Goal: Task Accomplishment & Management: Use online tool/utility

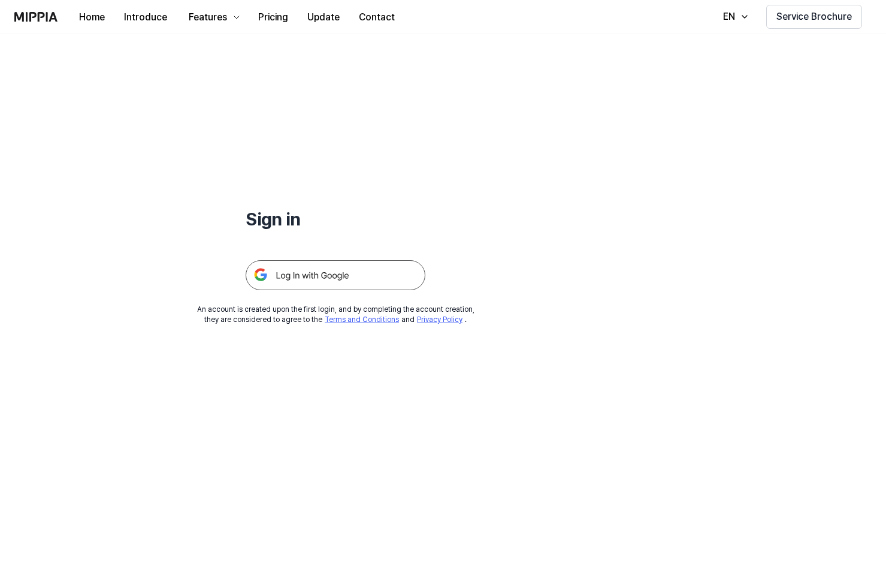
click at [347, 271] on img at bounding box center [336, 275] width 180 height 30
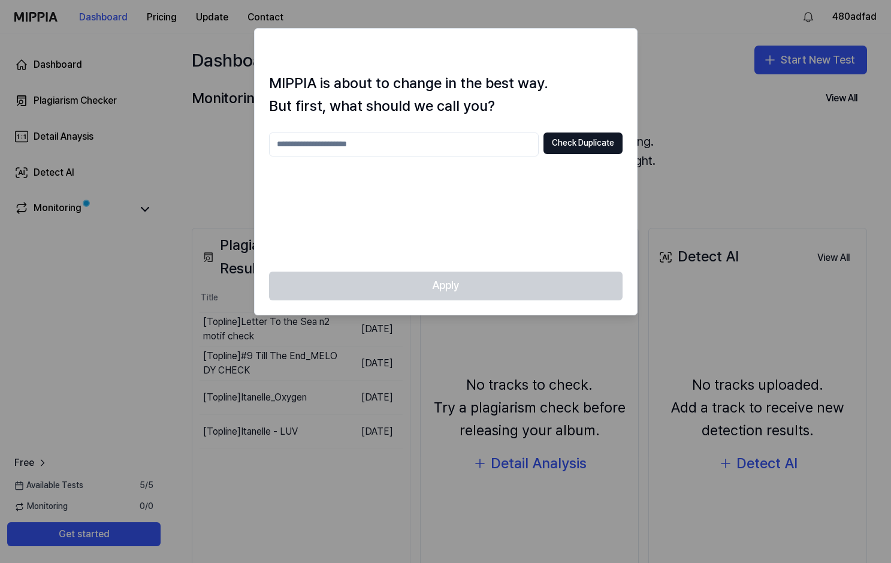
click at [368, 146] on input "text" at bounding box center [404, 144] width 270 height 24
click at [423, 150] on input "***" at bounding box center [404, 144] width 270 height 24
click at [479, 187] on div "*** Check Duplicate" at bounding box center [445, 194] width 353 height 125
click at [439, 286] on div "Apply" at bounding box center [446, 292] width 382 height 43
click at [326, 149] on input "***" at bounding box center [404, 144] width 270 height 24
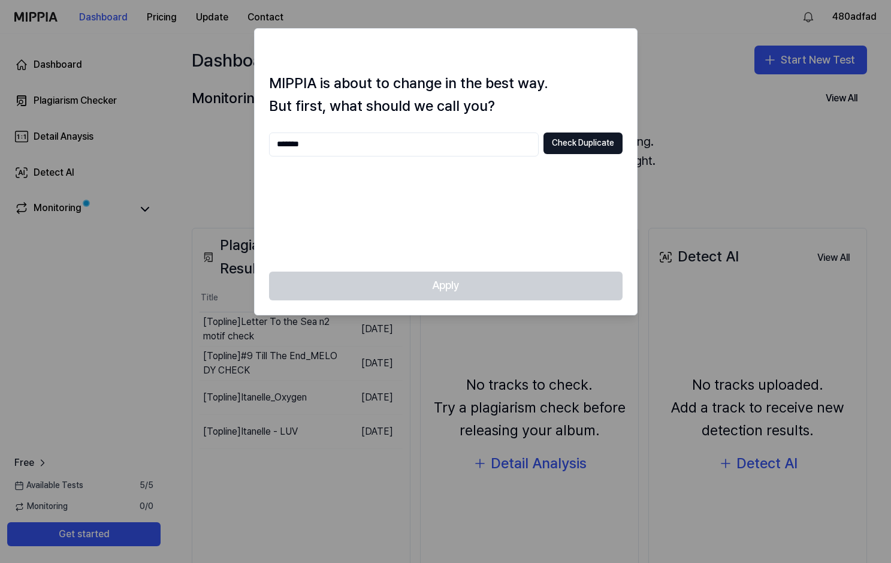
type input "*******"
click at [439, 208] on div "******* Check Duplicate" at bounding box center [445, 194] width 353 height 125
click at [431, 280] on div "Apply" at bounding box center [446, 292] width 382 height 43
click at [568, 143] on button "Check Duplicate" at bounding box center [582, 143] width 79 height 22
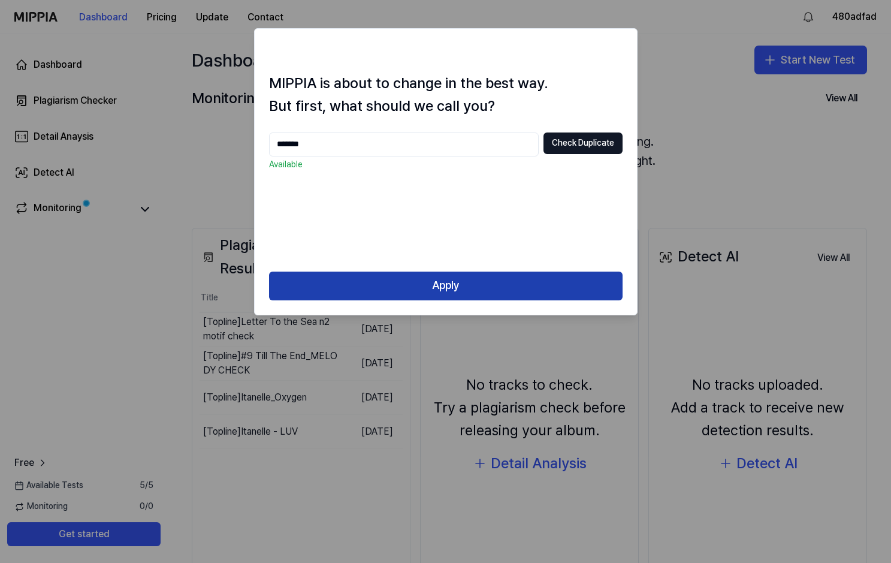
click at [453, 291] on button "Apply" at bounding box center [445, 285] width 353 height 29
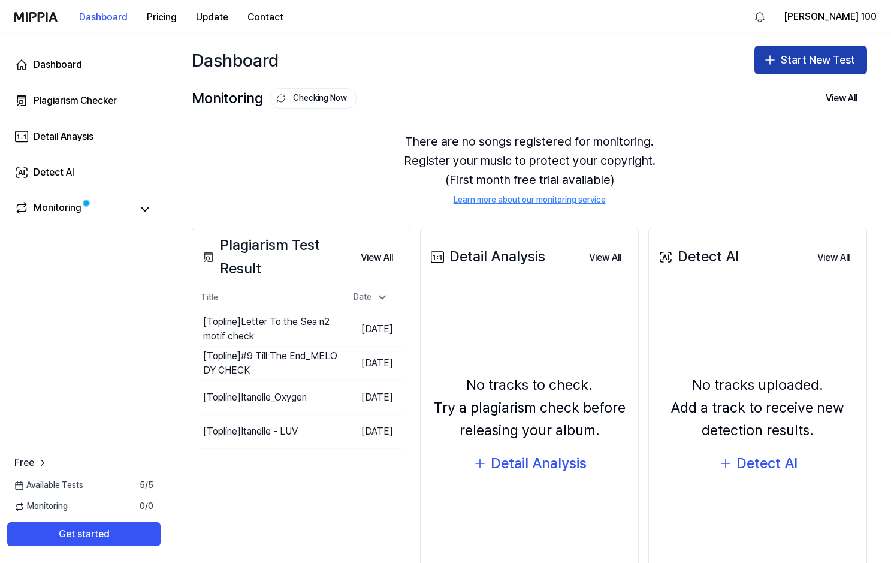
click at [788, 58] on button "Start New Test" at bounding box center [810, 60] width 113 height 29
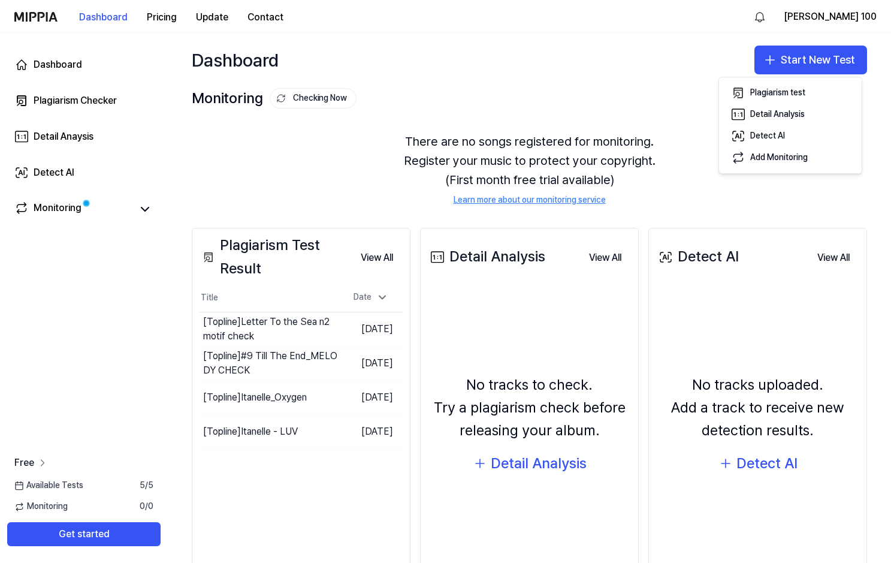
click at [23, 459] on span "Free" at bounding box center [24, 462] width 20 height 14
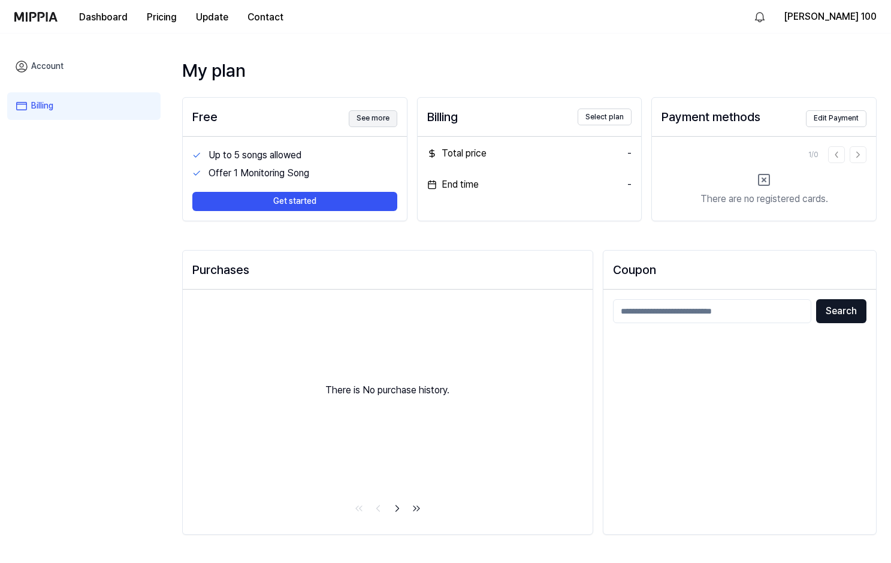
click at [371, 119] on button "See more" at bounding box center [373, 118] width 49 height 17
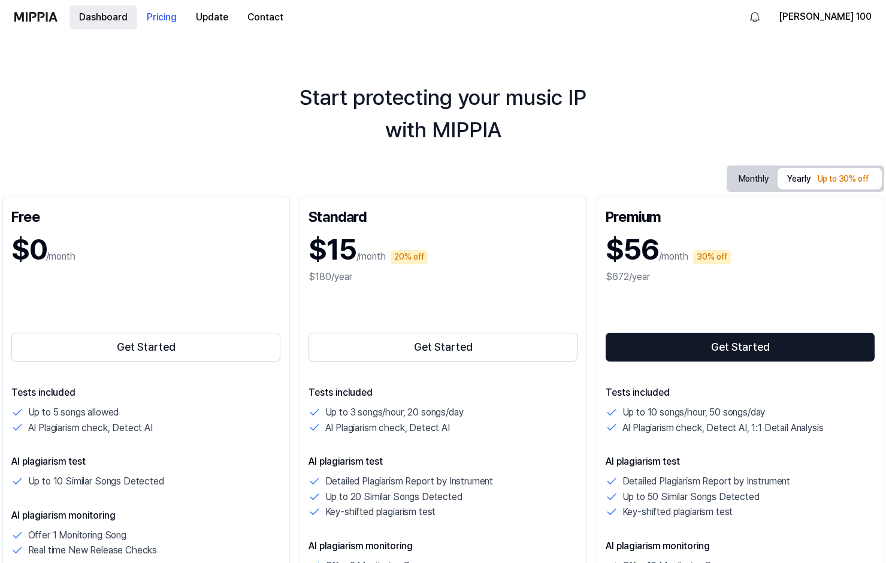
click at [107, 16] on button "Dashboard" at bounding box center [103, 17] width 68 height 24
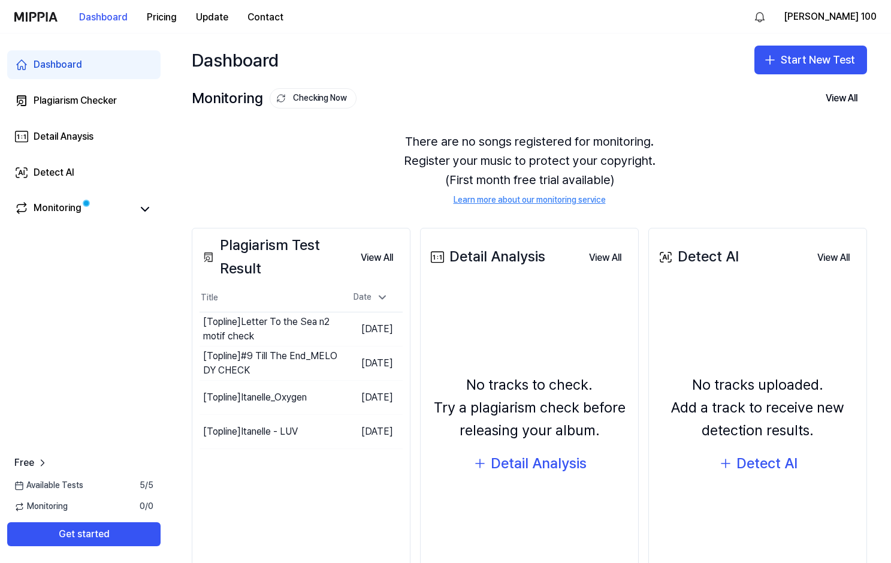
click at [55, 480] on span "Available Tests" at bounding box center [48, 485] width 69 height 12
click at [63, 535] on button "Get started" at bounding box center [83, 534] width 153 height 24
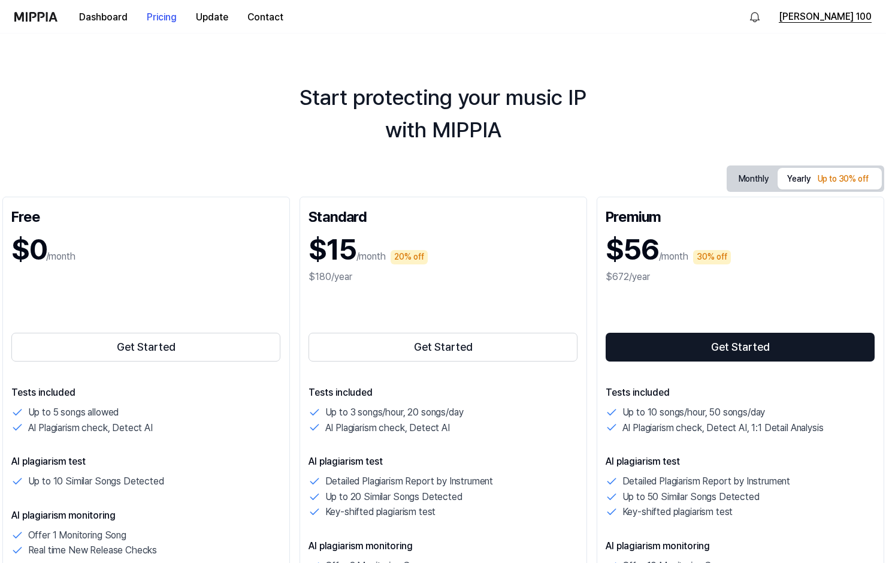
click at [848, 16] on button "Ana 100" at bounding box center [825, 17] width 93 height 14
click at [39, 16] on img at bounding box center [35, 17] width 43 height 10
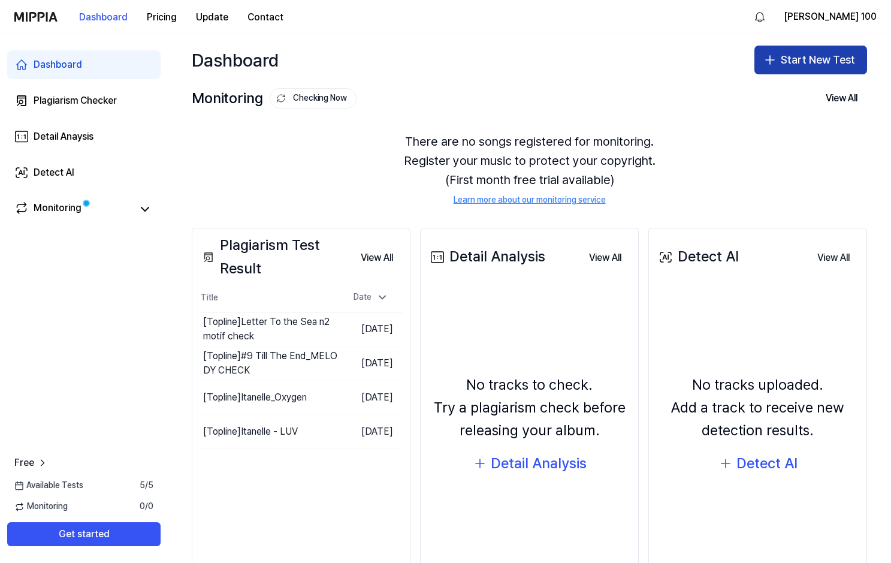
click at [764, 68] on button "Start New Test" at bounding box center [810, 60] width 113 height 29
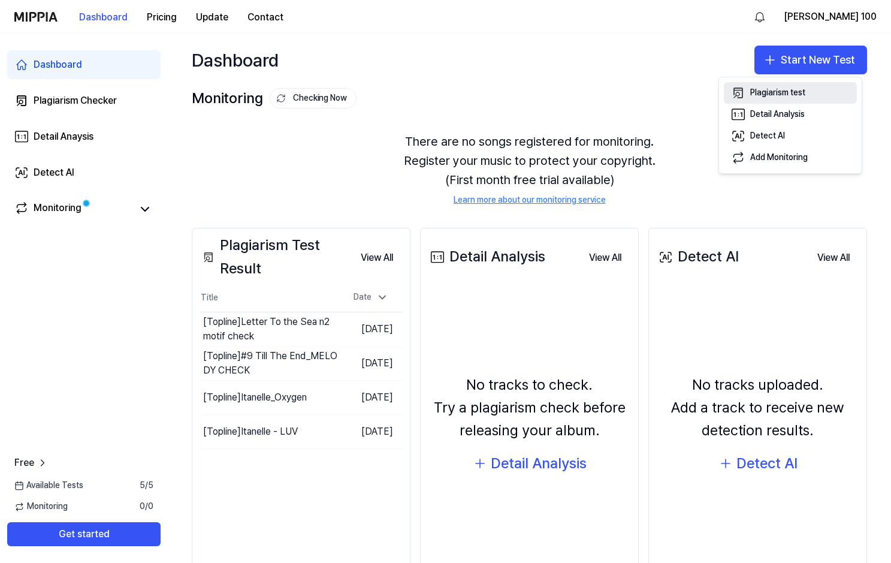
click at [763, 92] on div "Plagiarism test" at bounding box center [777, 93] width 55 height 12
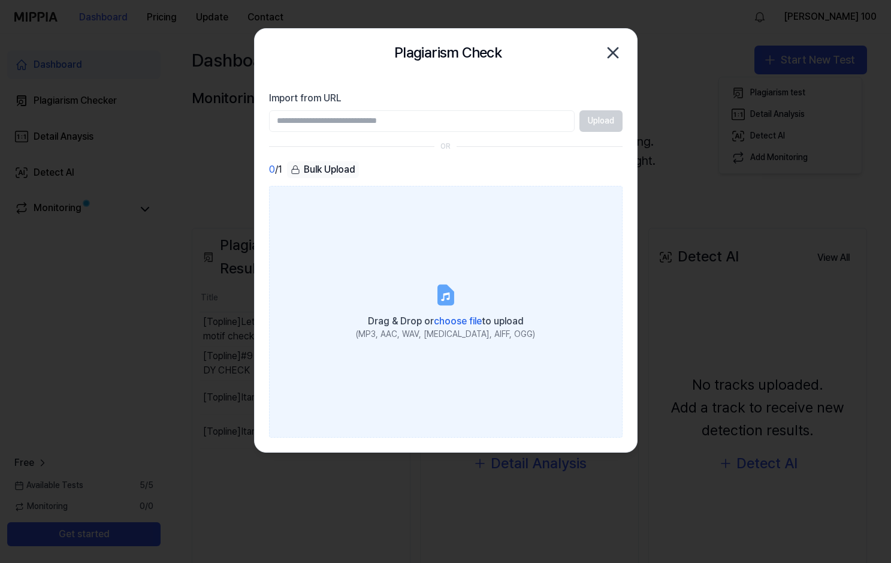
click at [460, 315] on div "Drag & Drop or choose file to upload" at bounding box center [445, 320] width 179 height 17
click at [0, 0] on input "Drag & Drop or choose file to upload (MP3, AAC, WAV, FLAC, AIFF, OGG)" at bounding box center [0, 0] width 0 height 0
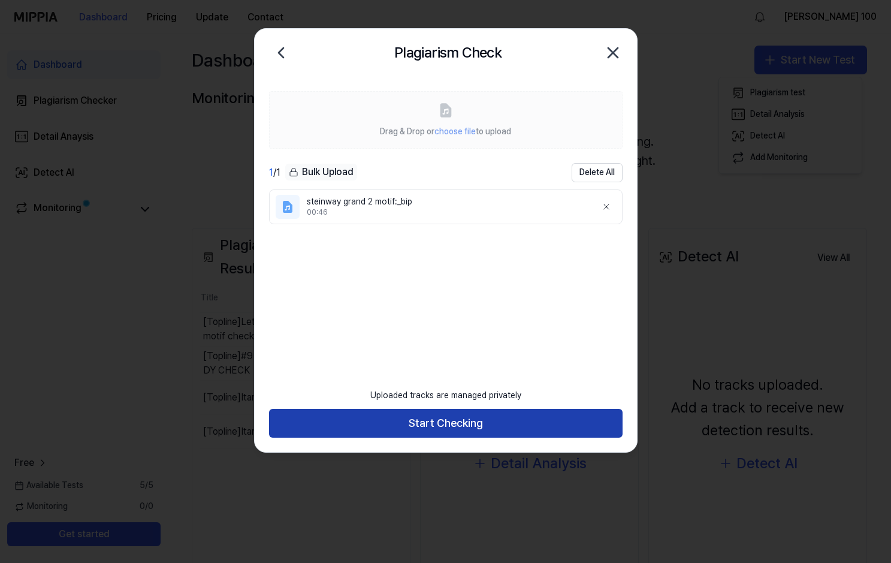
click at [465, 422] on button "Start Checking" at bounding box center [445, 423] width 353 height 29
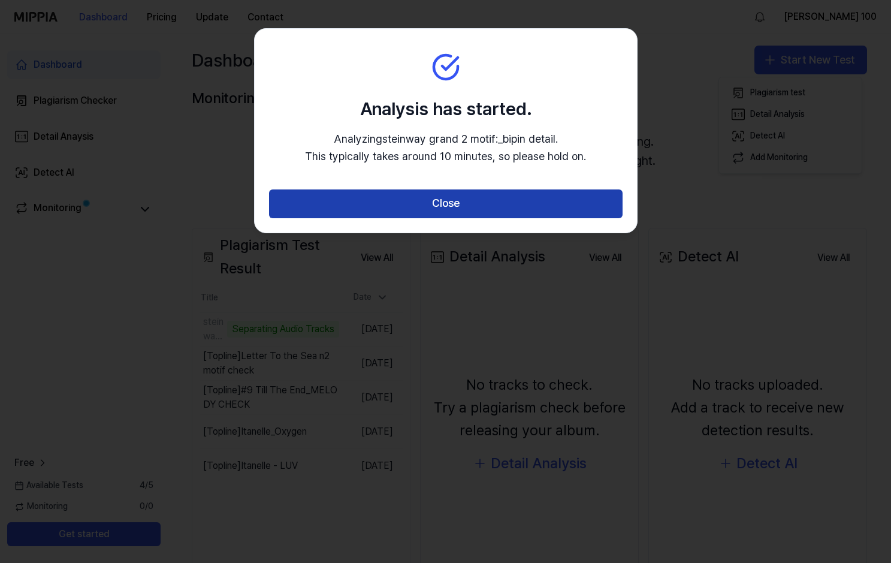
click at [472, 204] on button "Close" at bounding box center [445, 203] width 353 height 29
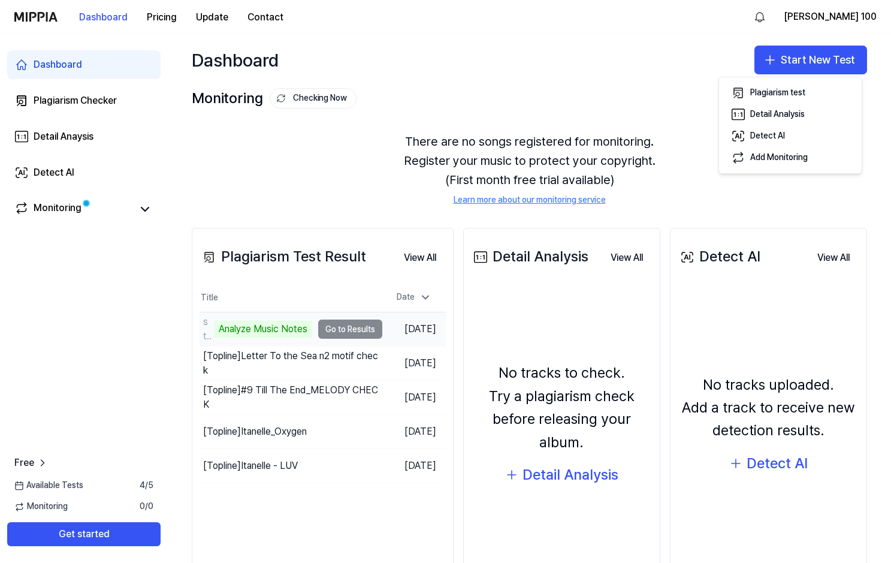
click at [335, 323] on td "steinway grand 2 motif:_bip Analyze Music Notes Go to Results" at bounding box center [290, 329] width 183 height 34
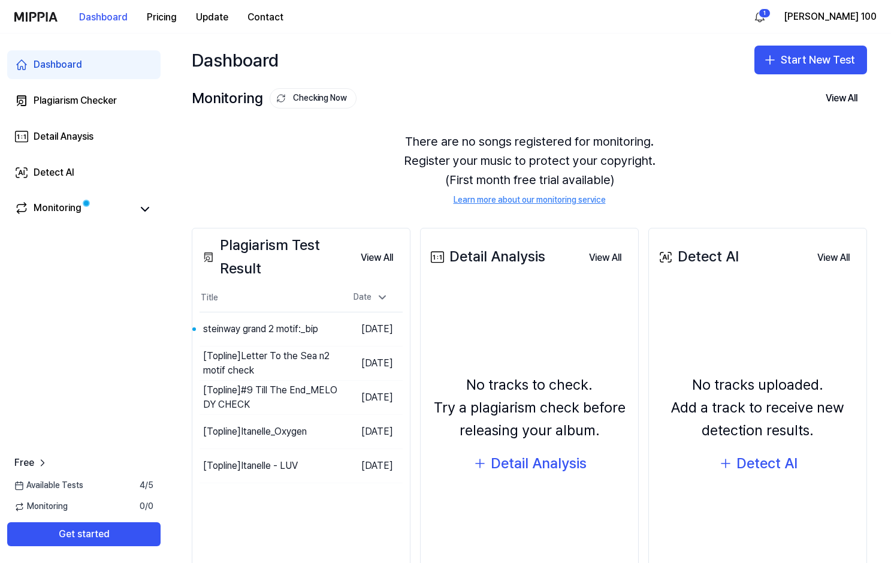
click at [102, 331] on div "Dashboard Plagiarism Checker Detail Anaysis Detect AI Monitoring Free Available…" at bounding box center [84, 298] width 168 height 529
click at [275, 331] on button "Go to Results" at bounding box center [307, 328] width 64 height 19
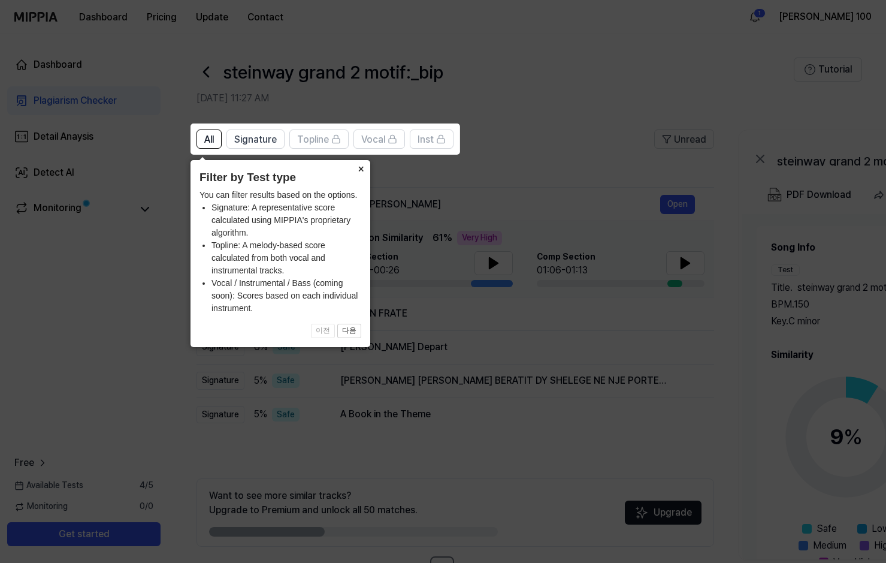
click at [358, 168] on button "×" at bounding box center [360, 168] width 19 height 17
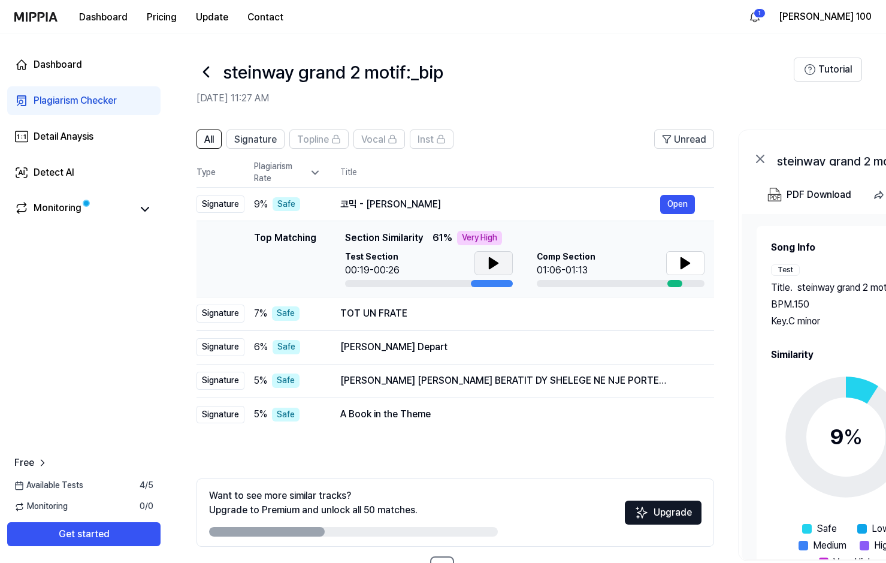
click at [498, 258] on icon at bounding box center [493, 263] width 14 height 14
click at [492, 262] on icon at bounding box center [493, 263] width 14 height 14
click at [689, 262] on icon at bounding box center [685, 263] width 8 height 11
click at [679, 312] on button "Open" at bounding box center [677, 313] width 35 height 19
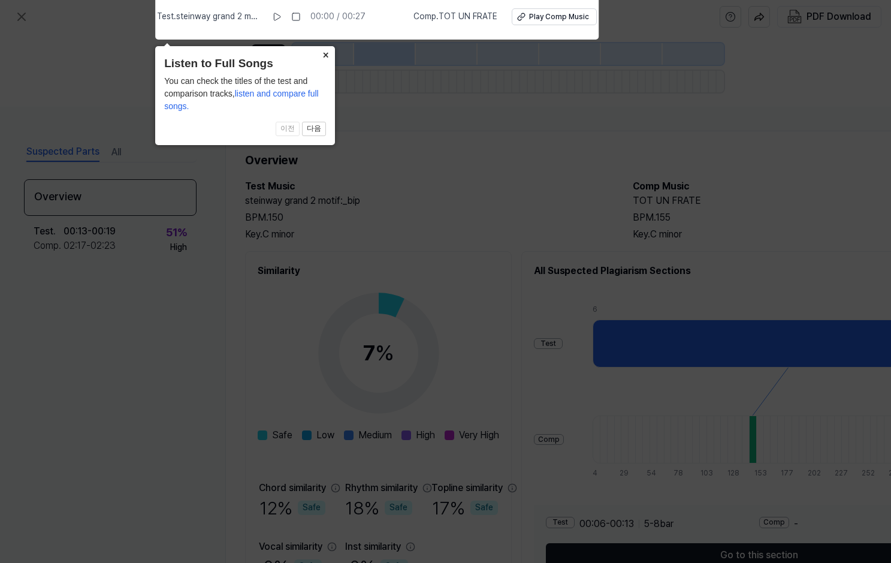
click at [326, 52] on button "×" at bounding box center [325, 54] width 19 height 17
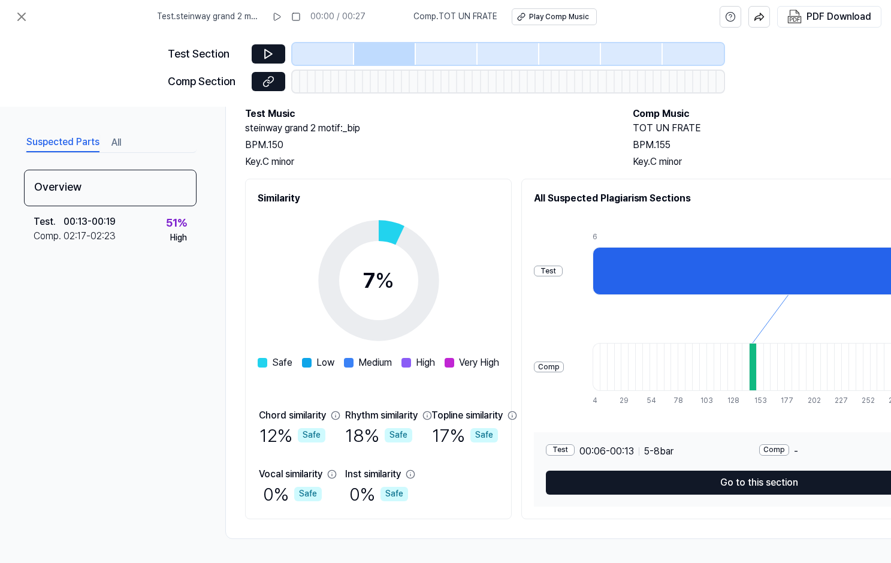
scroll to position [77, 0]
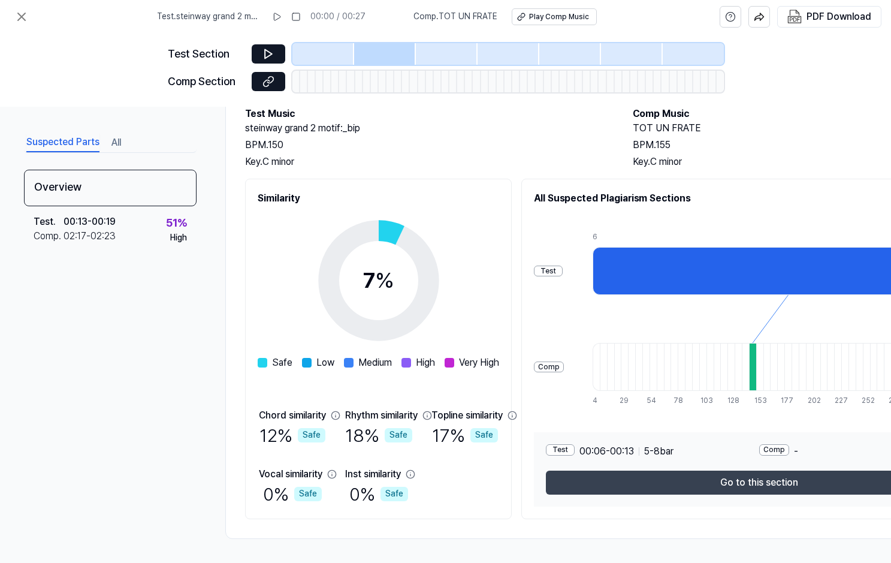
click at [772, 477] on button "Go to this section" at bounding box center [759, 482] width 426 height 24
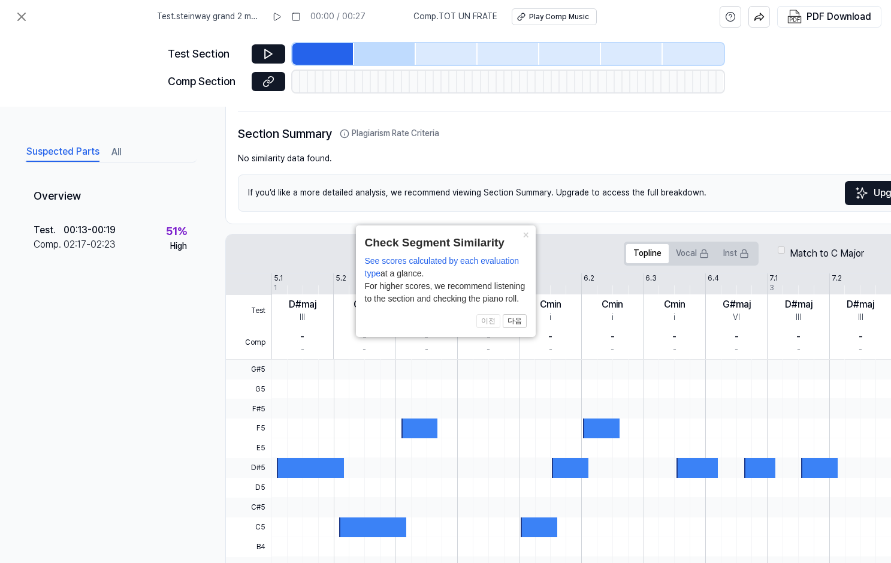
scroll to position [59, 0]
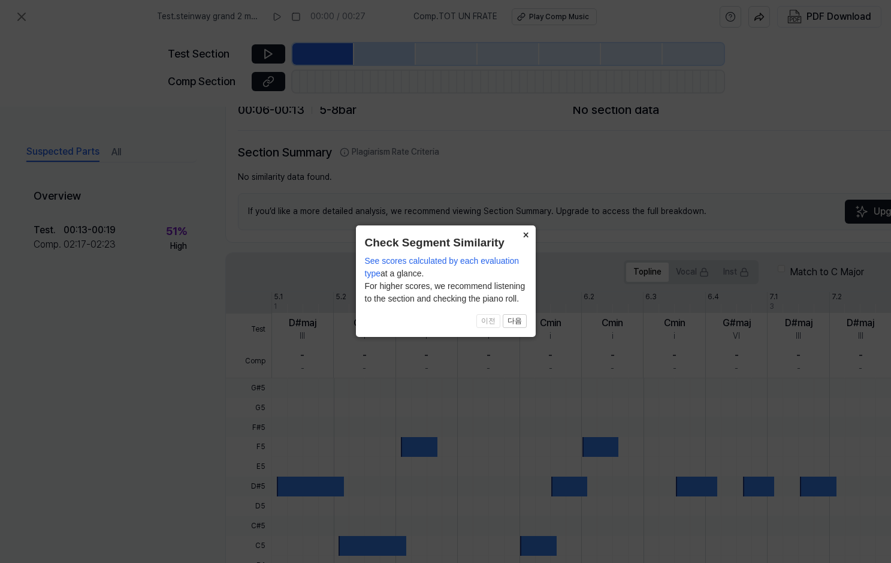
click at [527, 229] on button "×" at bounding box center [525, 233] width 19 height 17
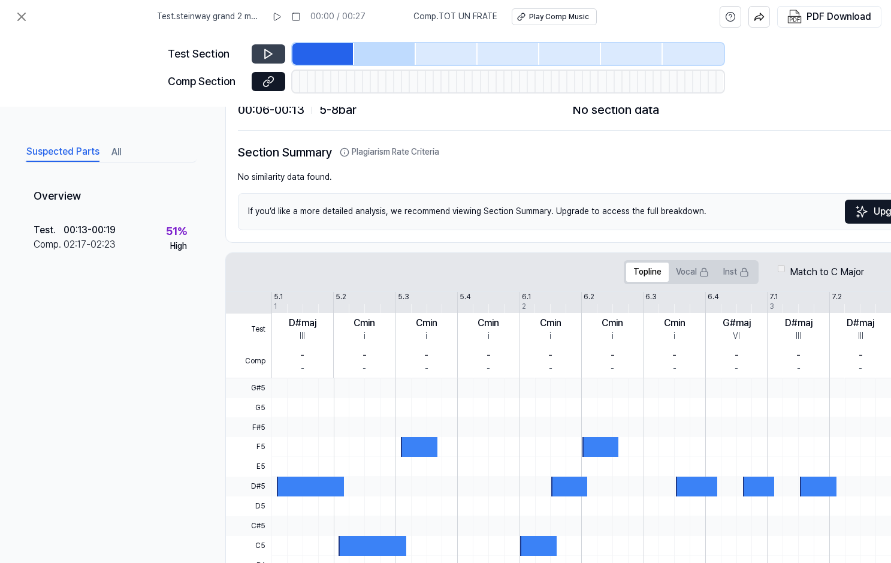
click at [261, 45] on button at bounding box center [269, 53] width 34 height 19
click at [264, 82] on icon at bounding box center [266, 83] width 6 height 7
click at [270, 55] on icon at bounding box center [270, 54] width 2 height 8
click at [300, 15] on icon at bounding box center [297, 17] width 10 height 10
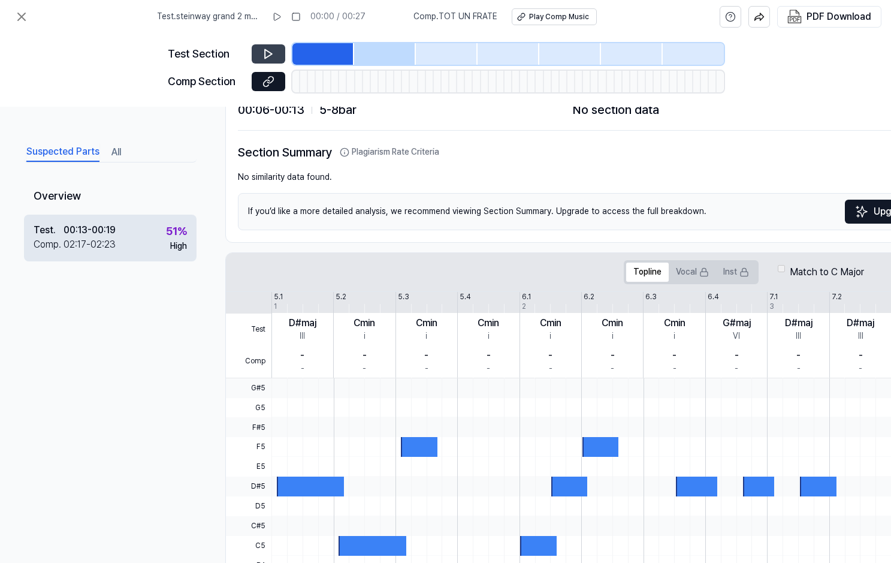
click at [175, 228] on div "51 %" at bounding box center [176, 231] width 21 height 17
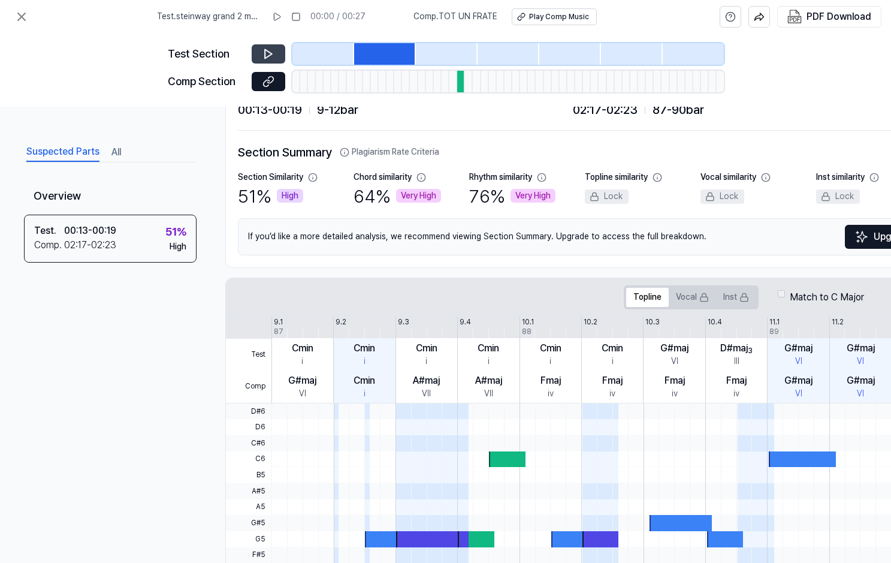
click at [422, 194] on div "Very High" at bounding box center [418, 196] width 45 height 14
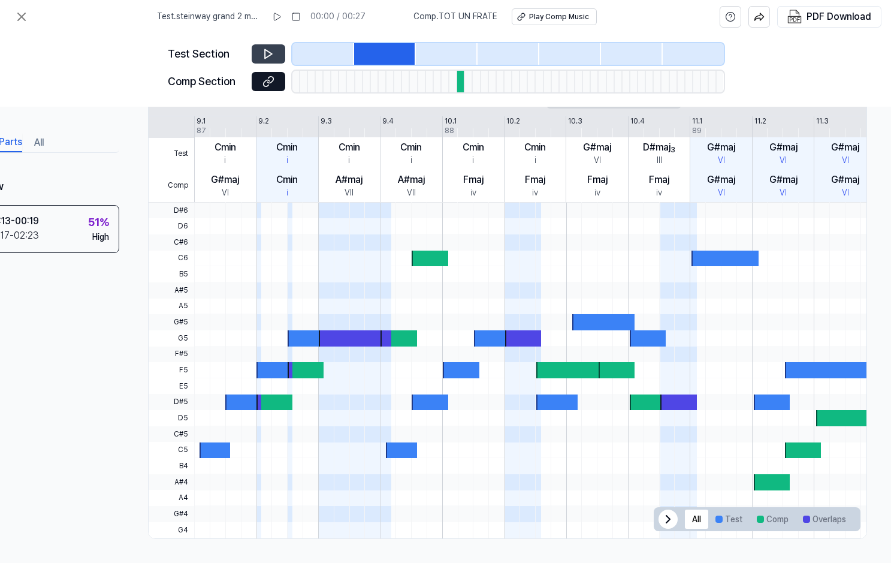
scroll to position [264, 82]
click at [727, 515] on button "Test" at bounding box center [728, 518] width 41 height 19
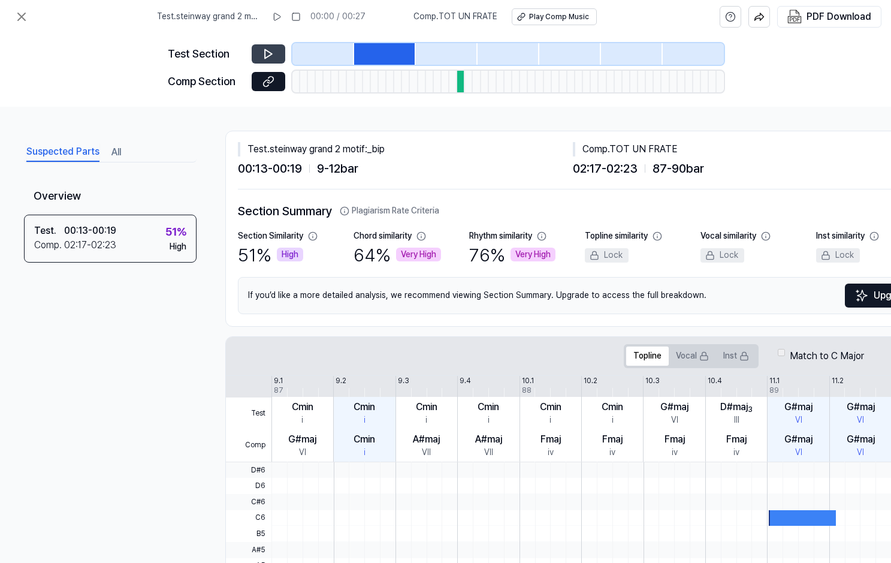
scroll to position [0, 0]
click at [23, 16] on icon at bounding box center [21, 16] width 7 height 7
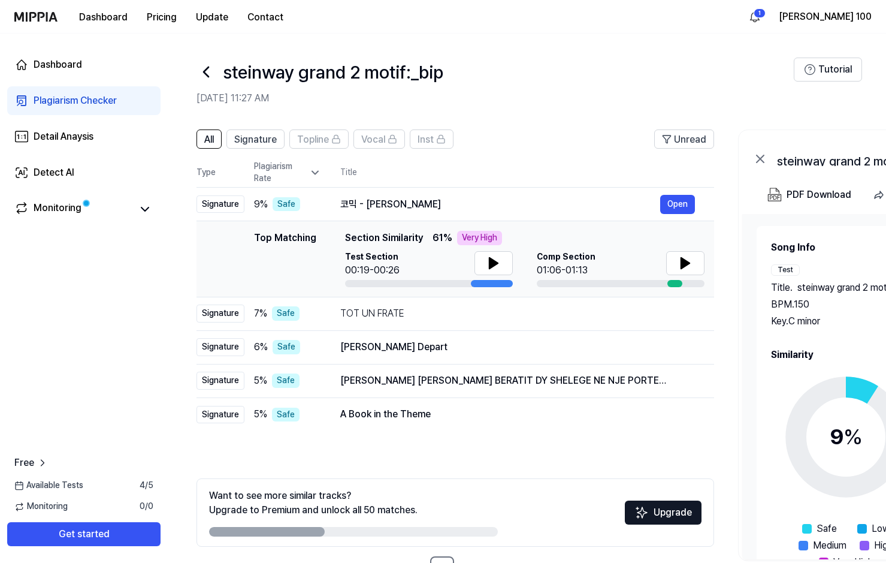
click at [851, 402] on circle at bounding box center [846, 436] width 100 height 100
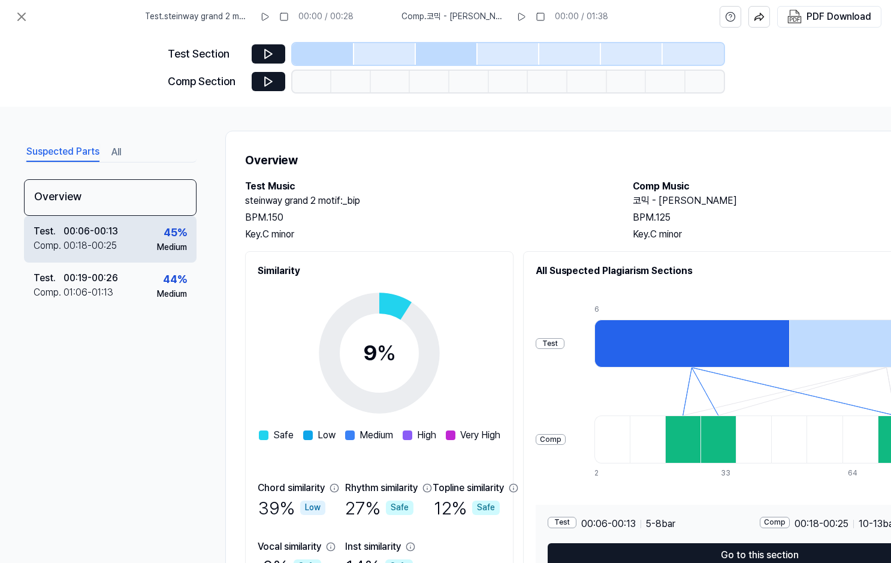
click at [167, 235] on div "45 %" at bounding box center [175, 232] width 23 height 17
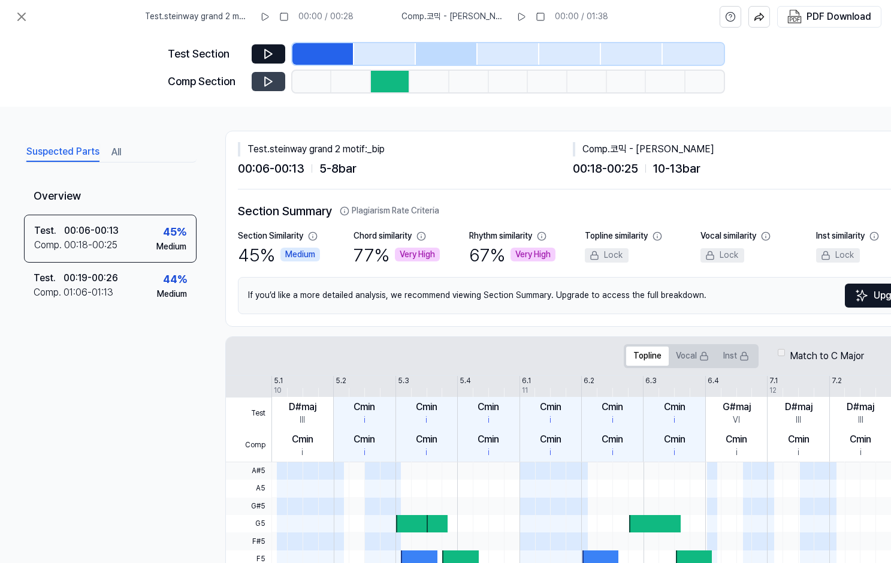
click at [267, 80] on icon at bounding box center [268, 81] width 12 height 12
click at [267, 80] on icon at bounding box center [266, 81] width 2 height 8
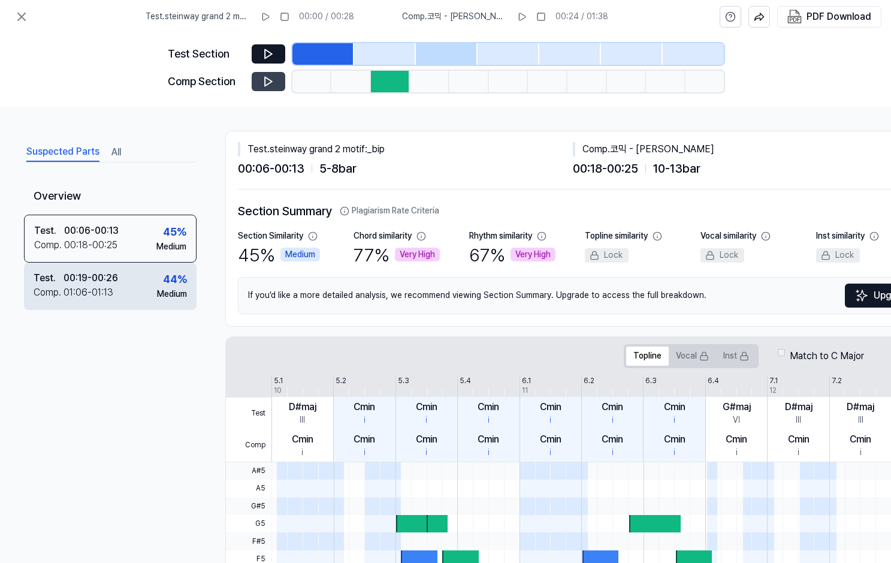
click at [96, 278] on div "00:19 - 00:26" at bounding box center [91, 278] width 55 height 14
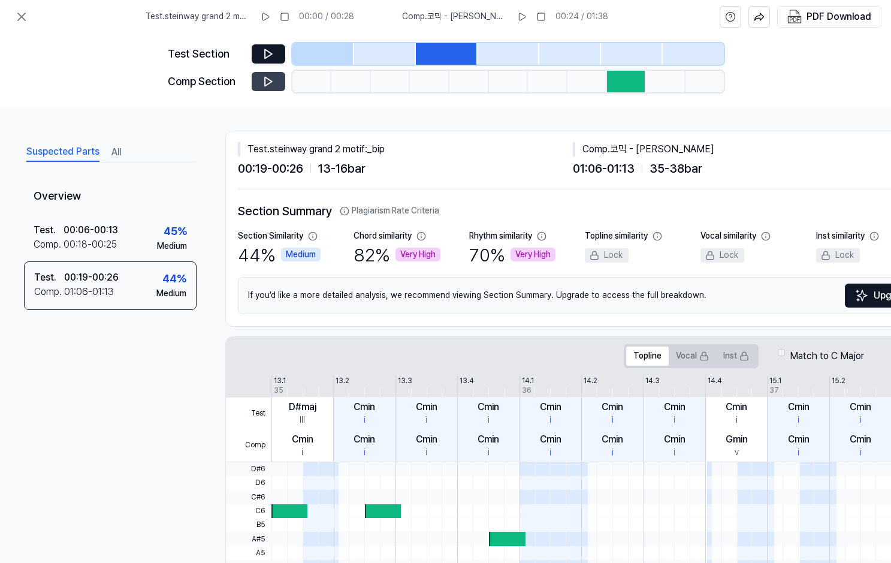
click at [265, 78] on icon at bounding box center [268, 81] width 7 height 9
click at [268, 83] on icon at bounding box center [268, 81] width 12 height 12
click at [113, 148] on button "All" at bounding box center [116, 152] width 10 height 19
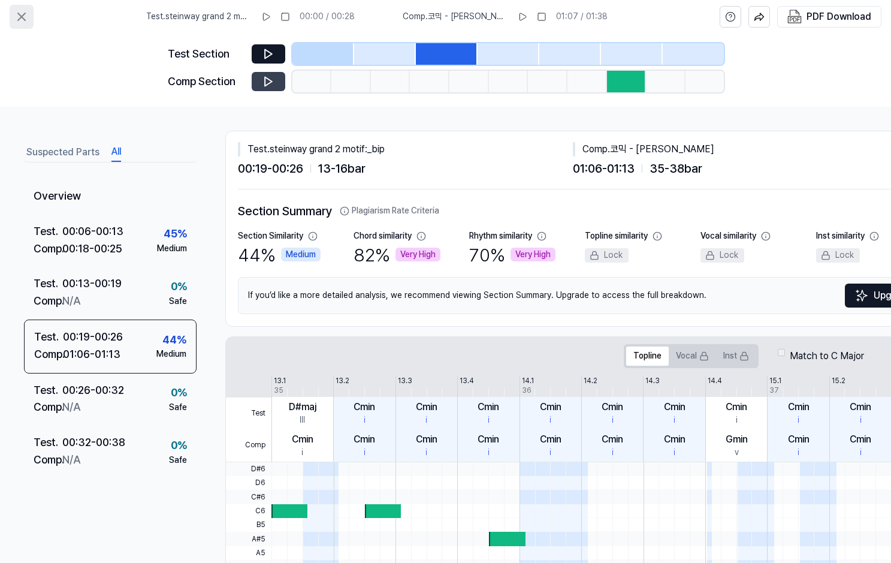
click at [24, 12] on icon at bounding box center [21, 17] width 14 height 14
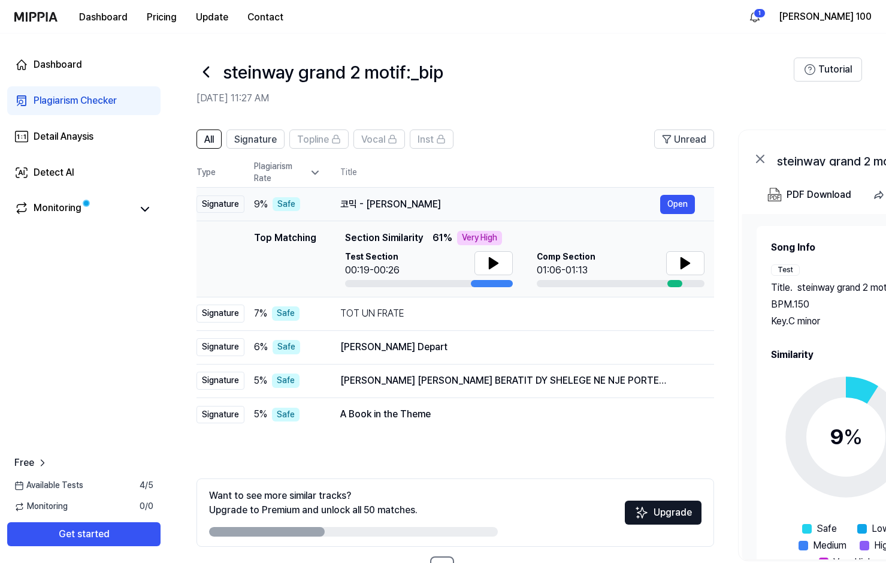
click at [364, 204] on div "코믹 - 오바튜바" at bounding box center [500, 204] width 320 height 14
click at [261, 143] on span "Signature" at bounding box center [255, 139] width 43 height 14
click at [209, 141] on span "All" at bounding box center [209, 139] width 10 height 14
click at [204, 69] on icon at bounding box center [205, 71] width 19 height 19
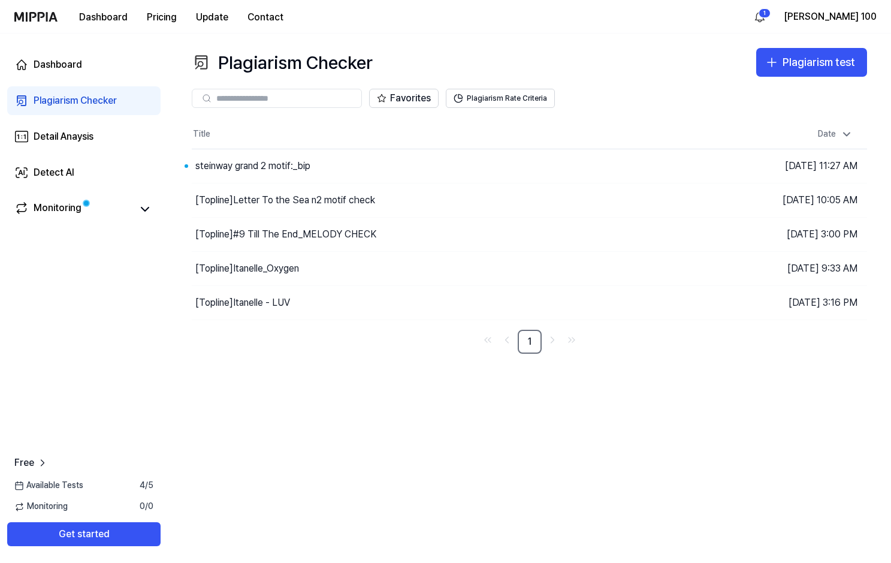
click at [207, 69] on icon at bounding box center [201, 62] width 19 height 19
click at [615, 161] on button "Go to Results" at bounding box center [613, 165] width 64 height 19
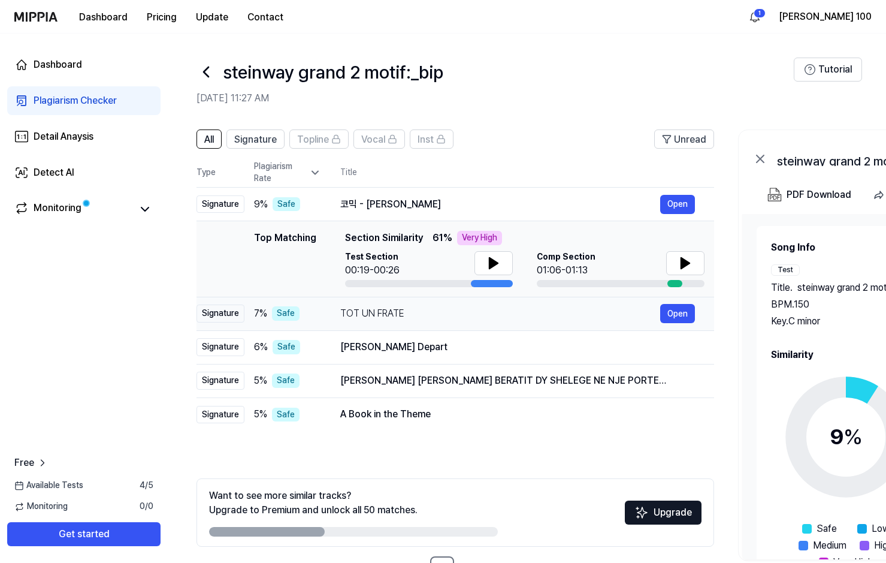
click at [223, 313] on div "Signature" at bounding box center [220, 313] width 48 height 18
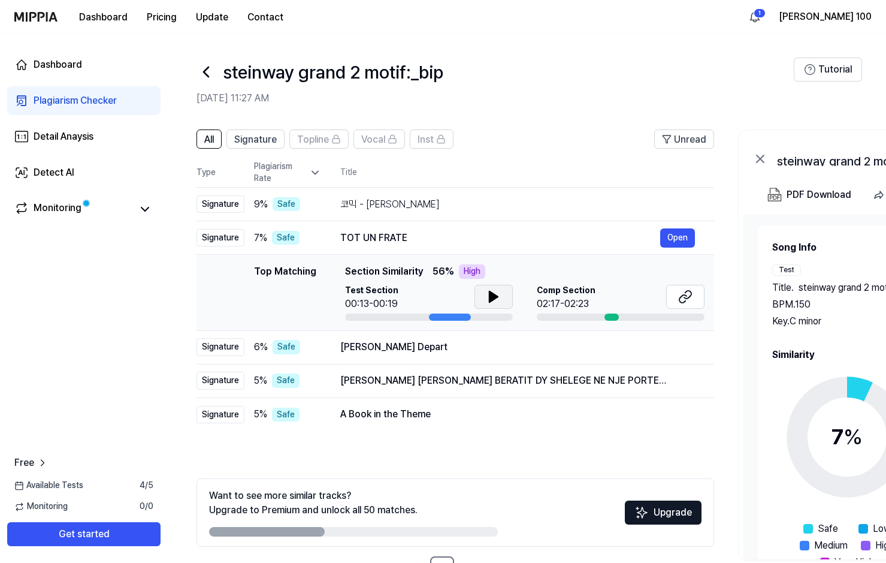
click at [491, 297] on icon at bounding box center [493, 296] width 8 height 11
click at [490, 297] on icon at bounding box center [491, 297] width 2 height 10
click at [215, 345] on div "Signature" at bounding box center [220, 347] width 48 height 18
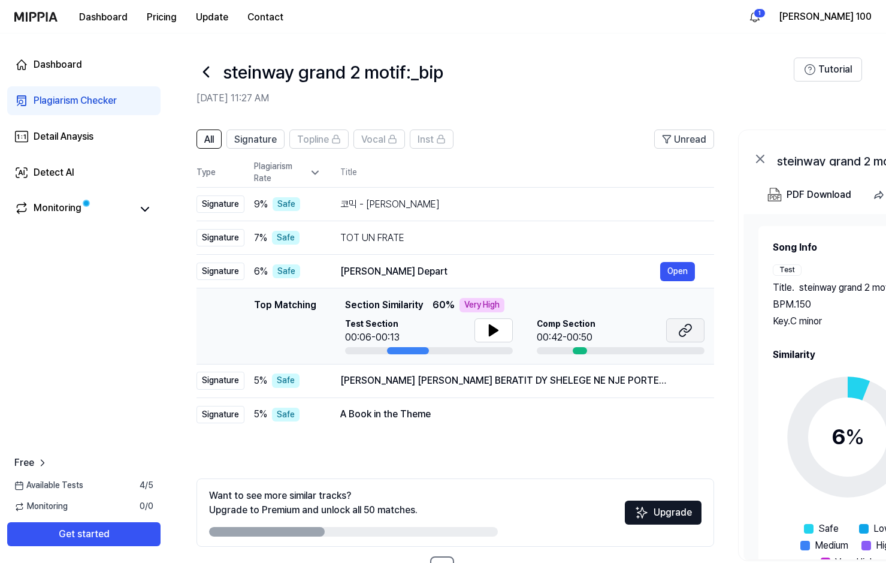
click at [686, 331] on icon at bounding box center [687, 328] width 7 height 8
click at [217, 382] on div "Signature" at bounding box center [220, 380] width 48 height 18
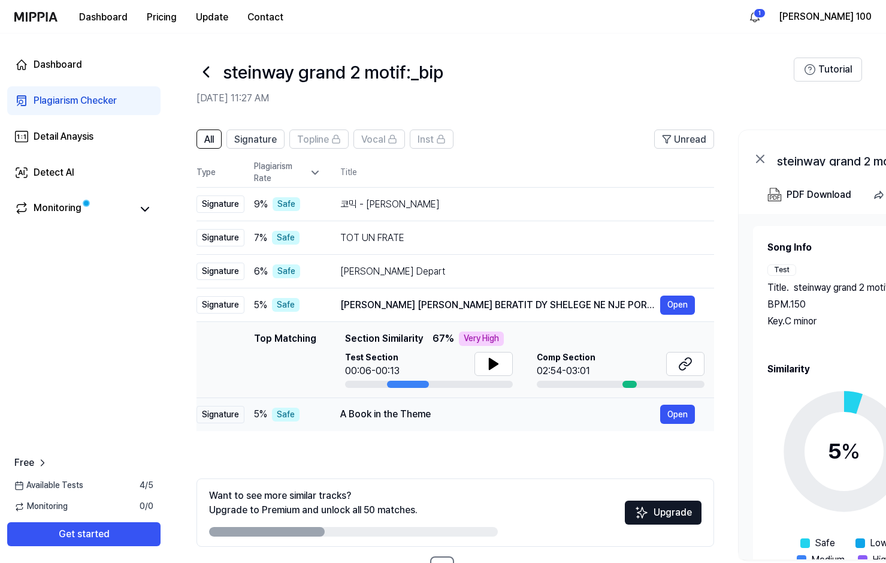
click at [223, 411] on div "Signature" at bounding box center [220, 415] width 48 height 18
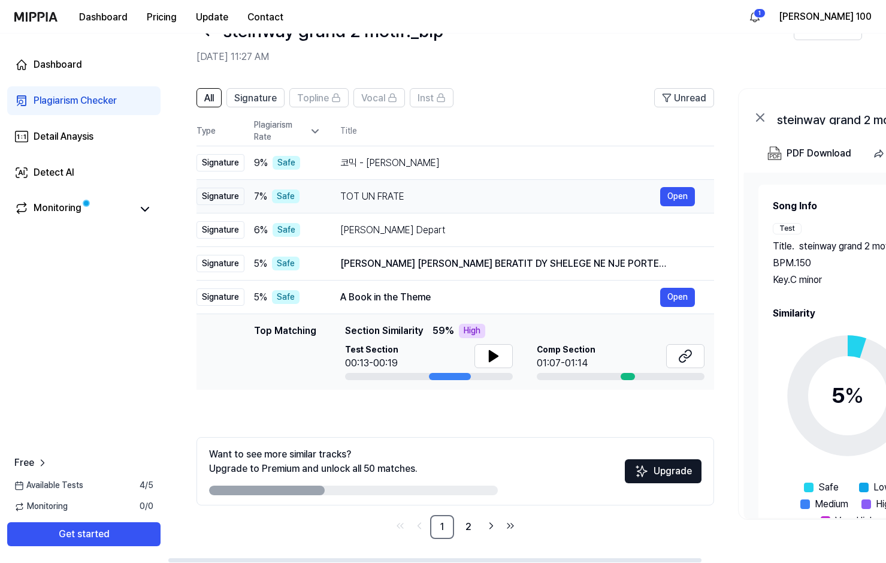
scroll to position [41, 0]
click at [468, 527] on link "2" at bounding box center [468, 527] width 24 height 24
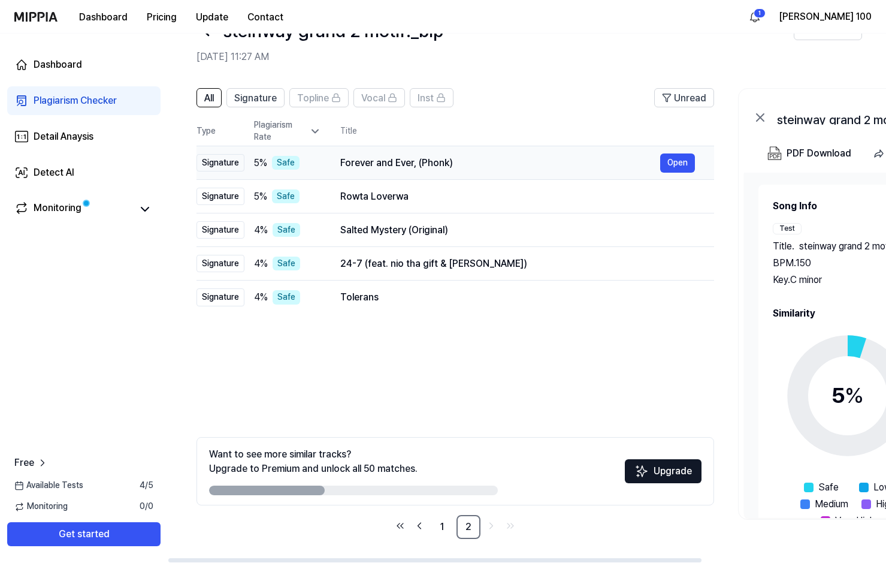
click at [219, 164] on div "Signature" at bounding box center [220, 163] width 48 height 18
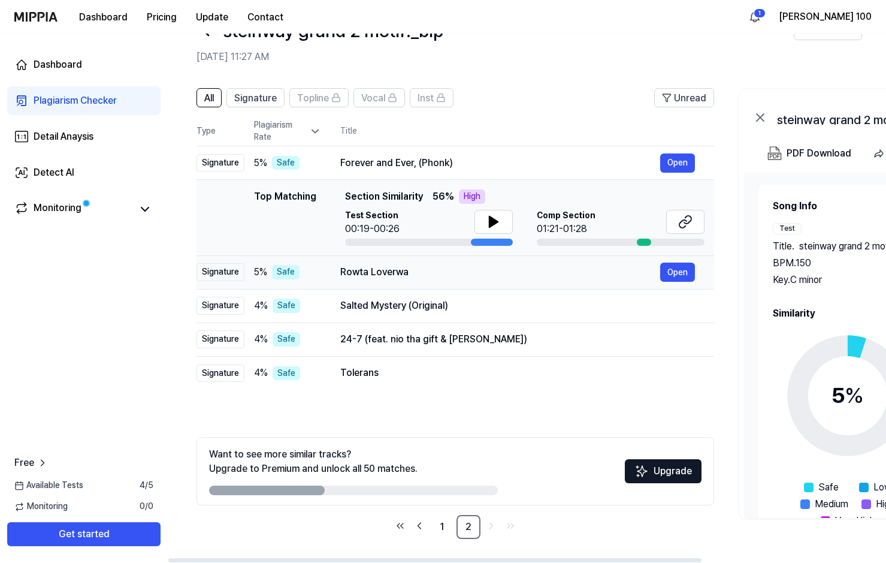
click at [216, 270] on div "Signature" at bounding box center [220, 272] width 48 height 18
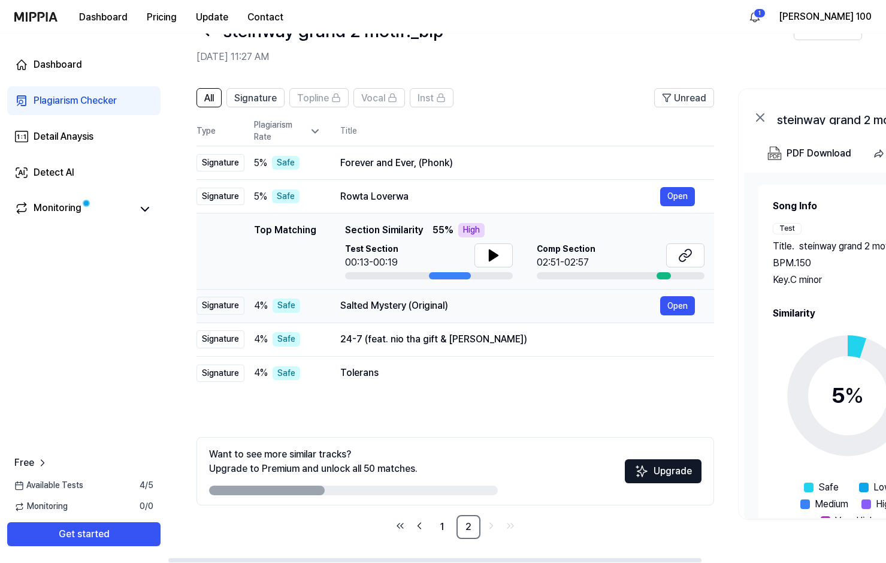
click at [225, 307] on div "Signature" at bounding box center [220, 306] width 48 height 18
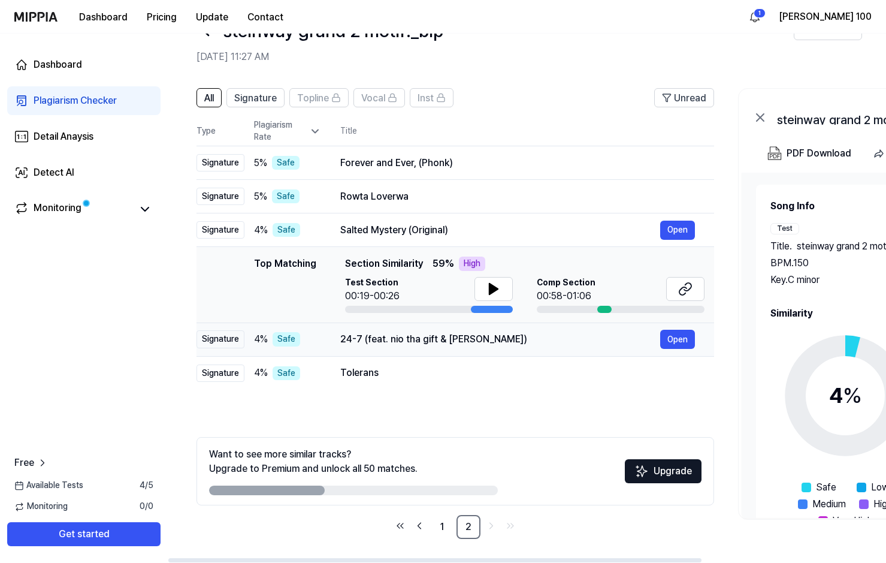
click at [217, 338] on div "Signature" at bounding box center [220, 339] width 48 height 18
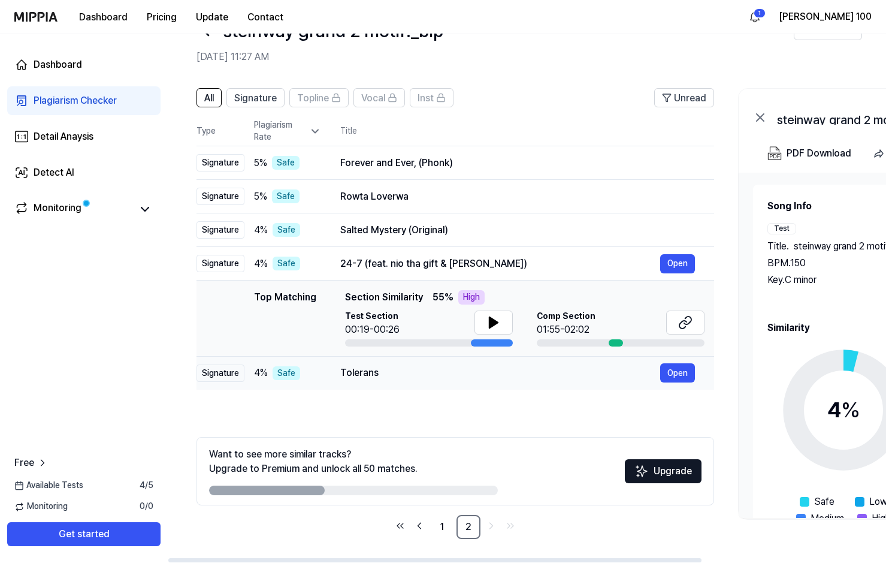
click at [213, 376] on div "Signature" at bounding box center [220, 373] width 48 height 18
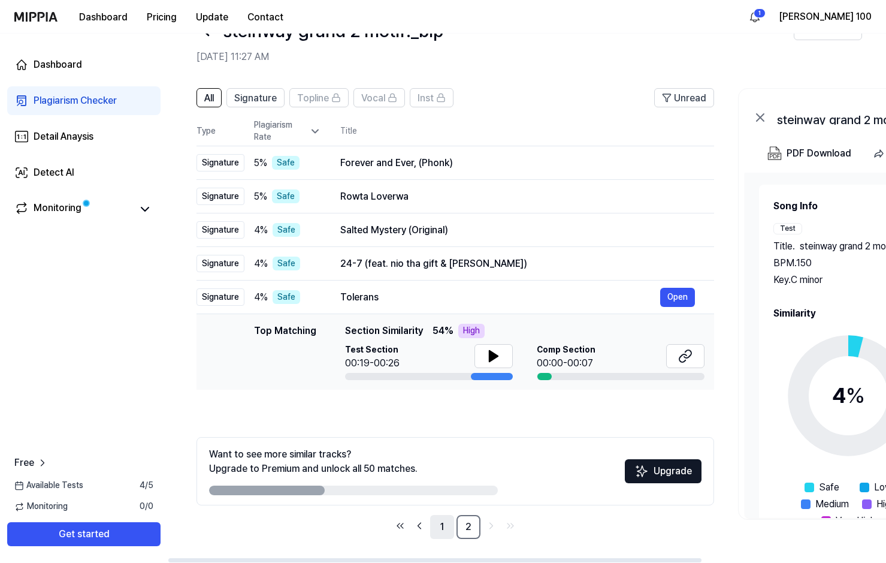
click at [444, 523] on link "1" at bounding box center [442, 527] width 24 height 24
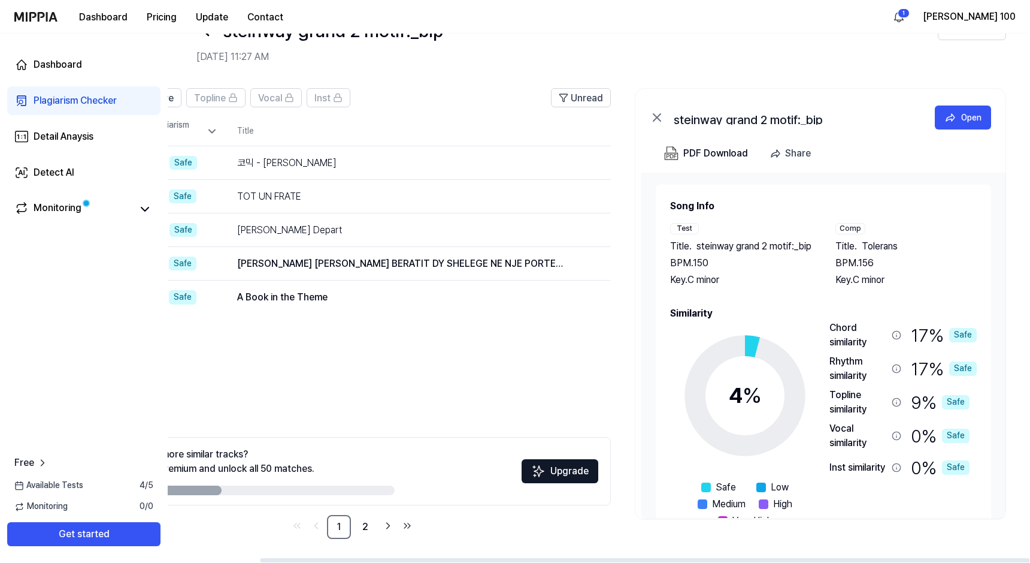
scroll to position [0, 0]
